Goal: Task Accomplishment & Management: Manage account settings

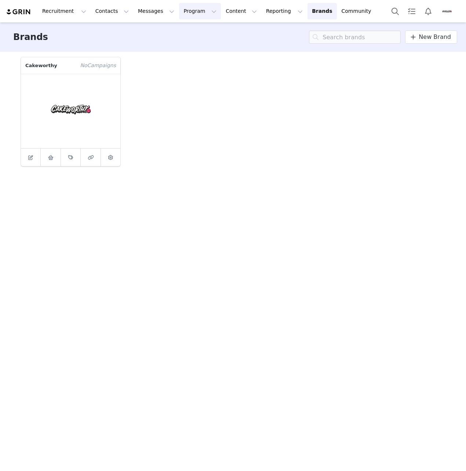
click at [181, 11] on button "Program Program" at bounding box center [200, 11] width 42 height 17
click at [180, 30] on p "Activations" at bounding box center [181, 33] width 28 height 8
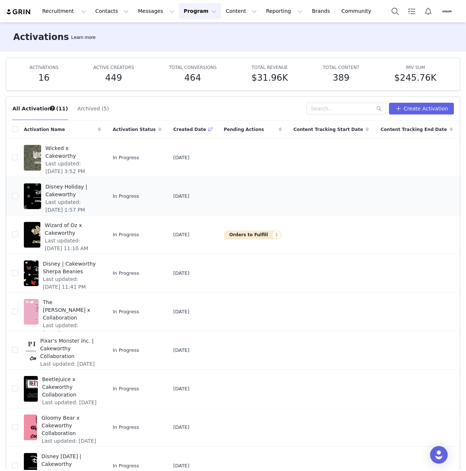
click at [77, 188] on span "Disney Holiday | Cakeworthy" at bounding box center [71, 190] width 51 height 15
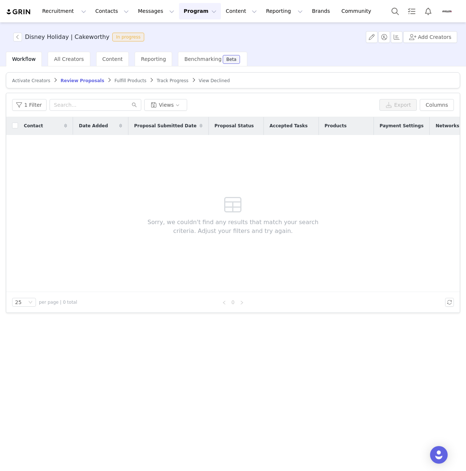
click at [27, 78] on span "Activate Creators" at bounding box center [31, 80] width 38 height 5
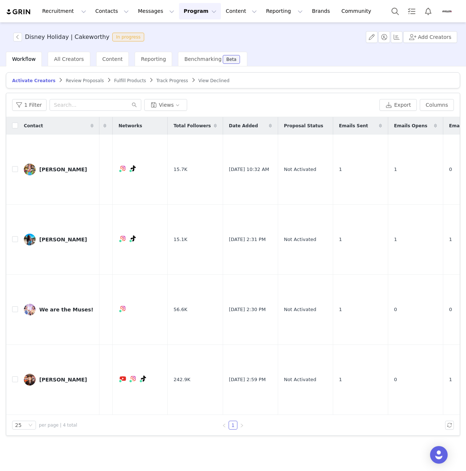
scroll to position [0, 65]
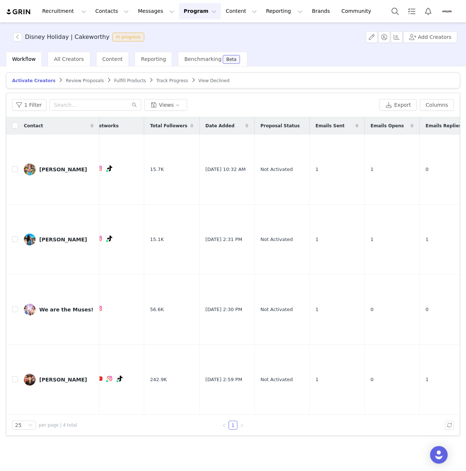
click at [114, 79] on span "Fulfill Products" at bounding box center [130, 80] width 32 height 5
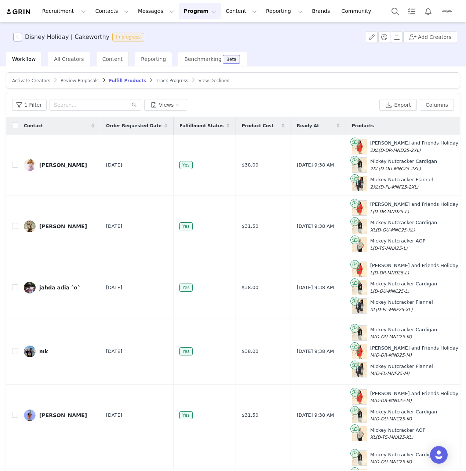
click at [17, 36] on button "button" at bounding box center [17, 37] width 9 height 9
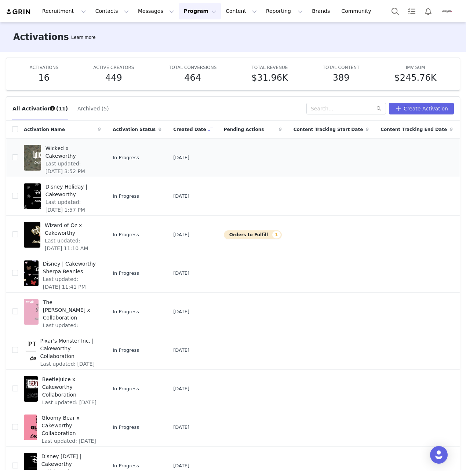
click at [58, 148] on span "Wicked x Cakeworthy" at bounding box center [71, 152] width 51 height 15
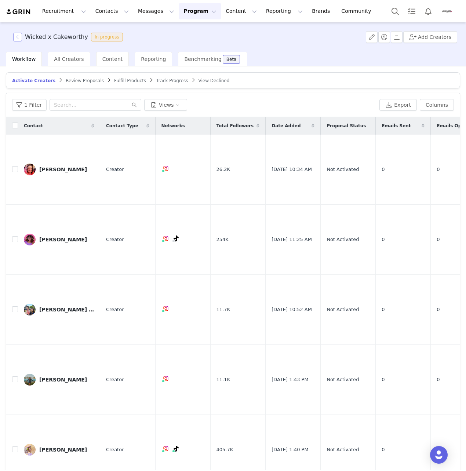
click at [18, 37] on button "button" at bounding box center [17, 37] width 9 height 9
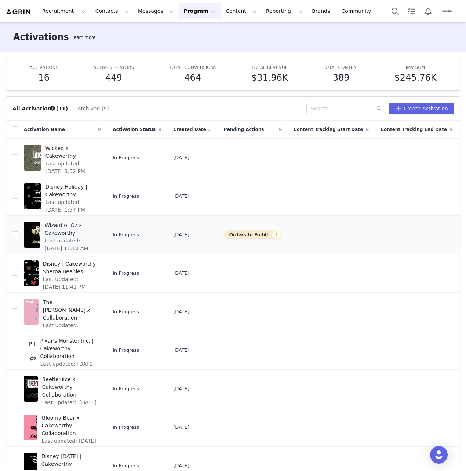
click at [63, 229] on span "Wizard of Oz x Cakeworthy" at bounding box center [71, 229] width 52 height 15
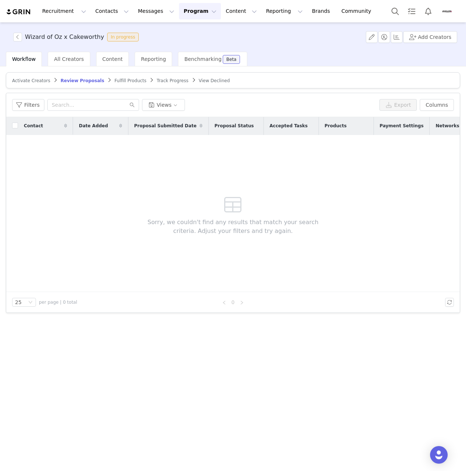
click at [114, 80] on span "Fulfill Products" at bounding box center [130, 80] width 32 height 5
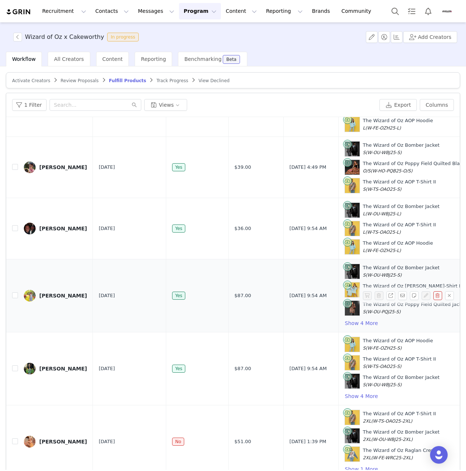
scroll to position [35, 0]
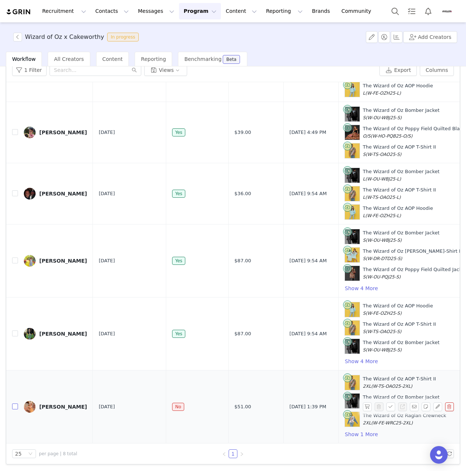
click at [15, 404] on input "checkbox" at bounding box center [15, 407] width 6 height 6
checkbox input "true"
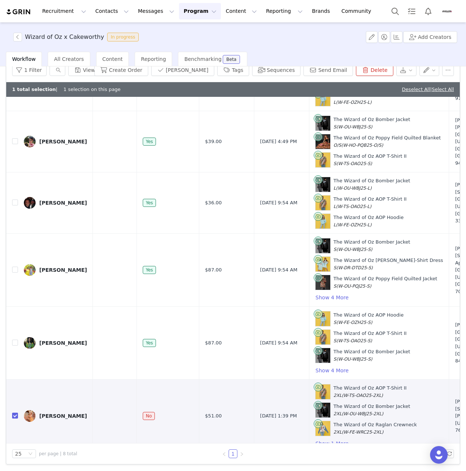
scroll to position [187, 0]
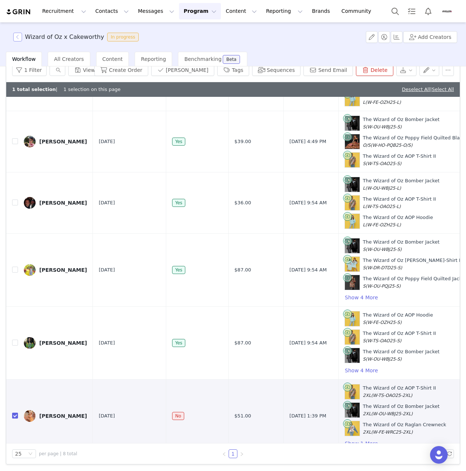
click at [19, 41] on button "button" at bounding box center [17, 37] width 9 height 9
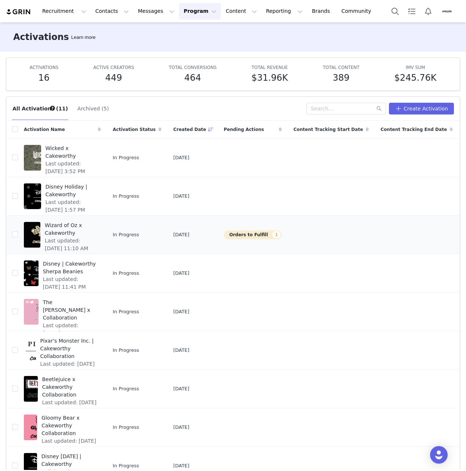
click at [73, 234] on span "Wizard of Oz x Cakeworthy" at bounding box center [71, 229] width 52 height 15
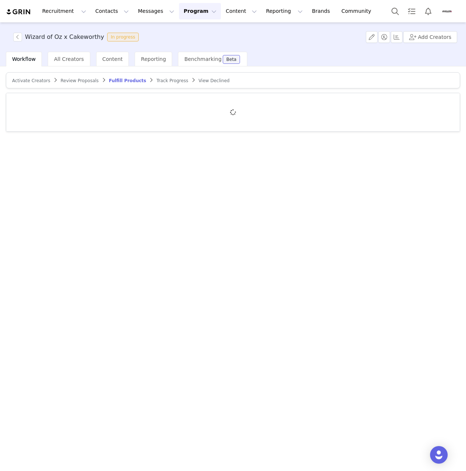
click at [29, 78] on span "Activate Creators" at bounding box center [31, 80] width 38 height 5
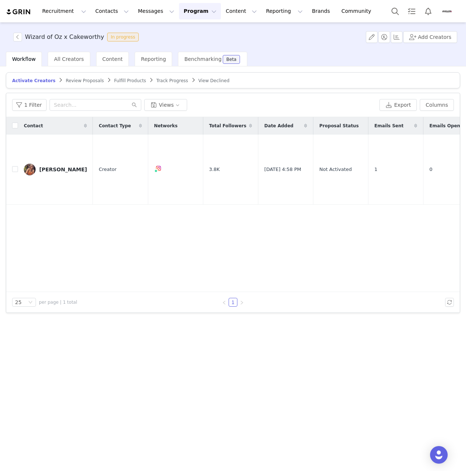
click at [69, 80] on span "Review Proposals" at bounding box center [85, 80] width 38 height 5
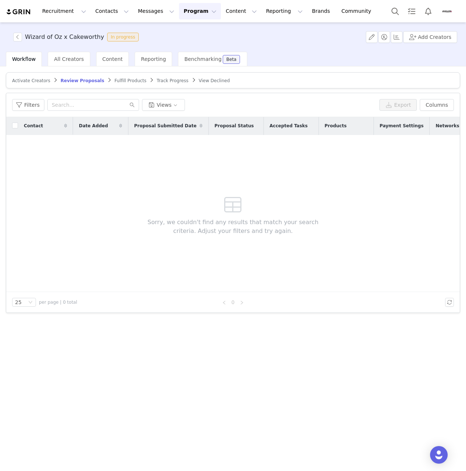
click at [31, 80] on span "Activate Creators" at bounding box center [31, 80] width 38 height 5
